Goal: Entertainment & Leisure: Consume media (video, audio)

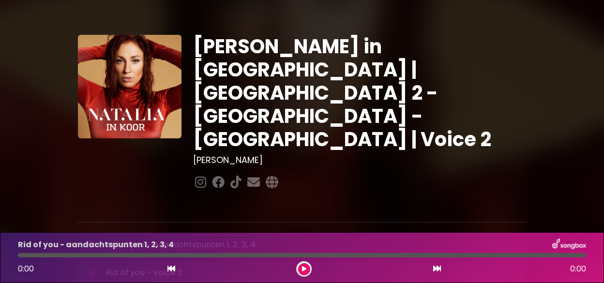
scroll to position [48, 0]
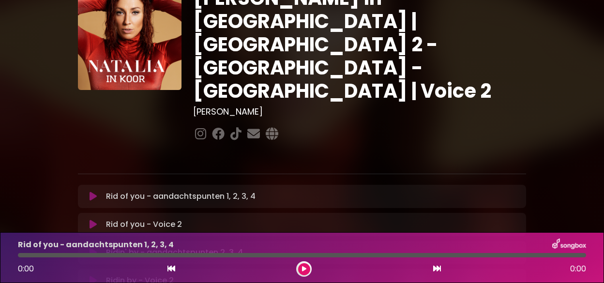
click at [95, 220] on icon at bounding box center [93, 225] width 7 height 10
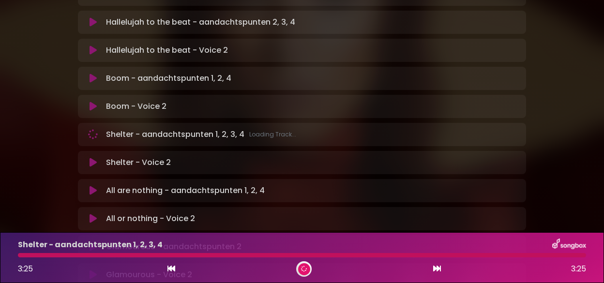
scroll to position [486, 0]
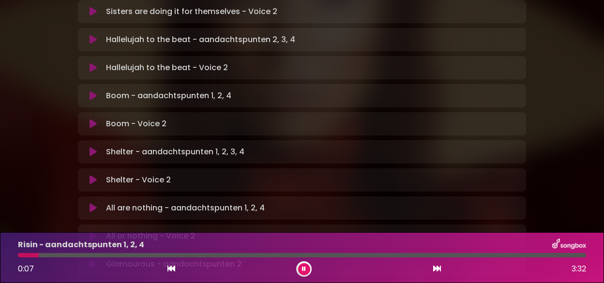
click at [305, 263] on button at bounding box center [304, 269] width 12 height 12
click at [307, 262] on div at bounding box center [303, 268] width 15 height 15
click at [304, 264] on button at bounding box center [304, 269] width 12 height 12
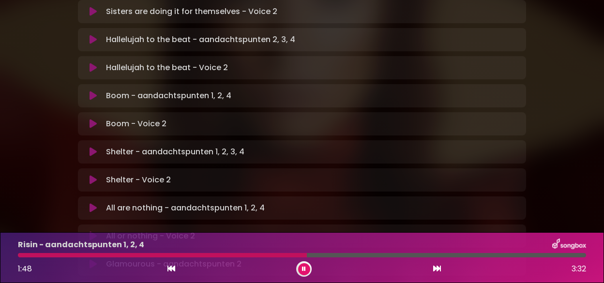
click at [298, 263] on button at bounding box center [304, 269] width 12 height 12
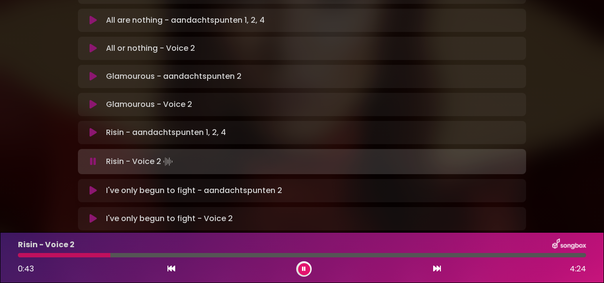
scroll to position [679, 0]
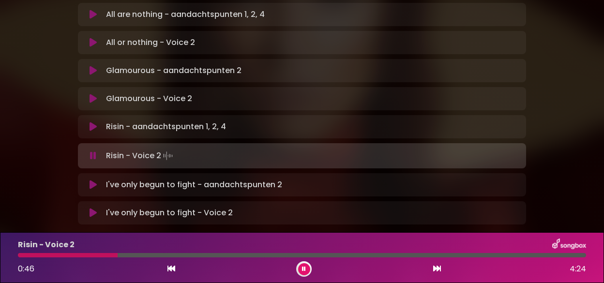
click at [91, 180] on icon at bounding box center [93, 185] width 7 height 10
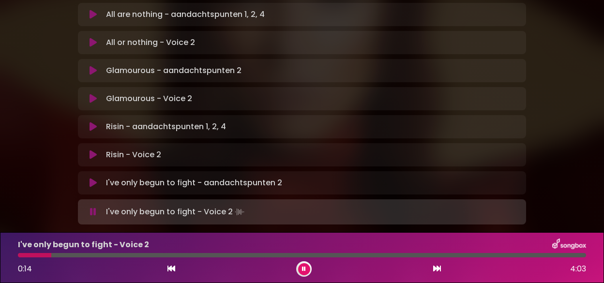
click at [302, 264] on button at bounding box center [304, 269] width 12 height 12
